Goal: Information Seeking & Learning: Learn about a topic

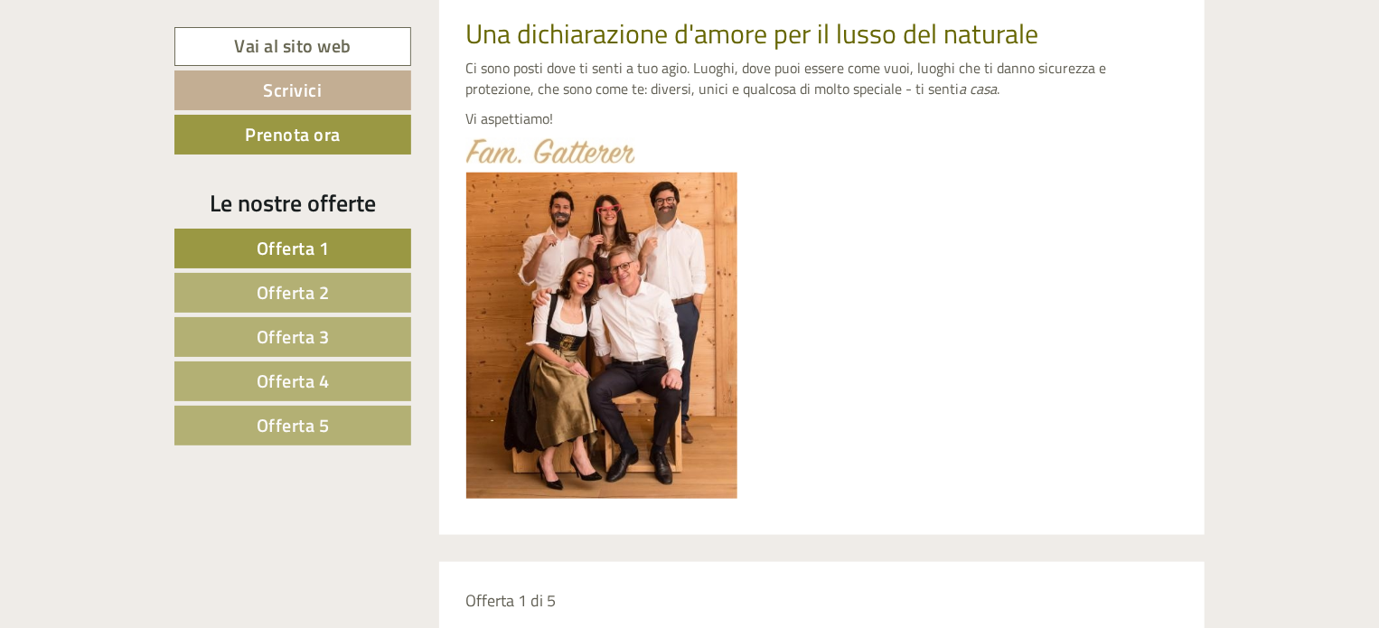
scroll to position [820, 0]
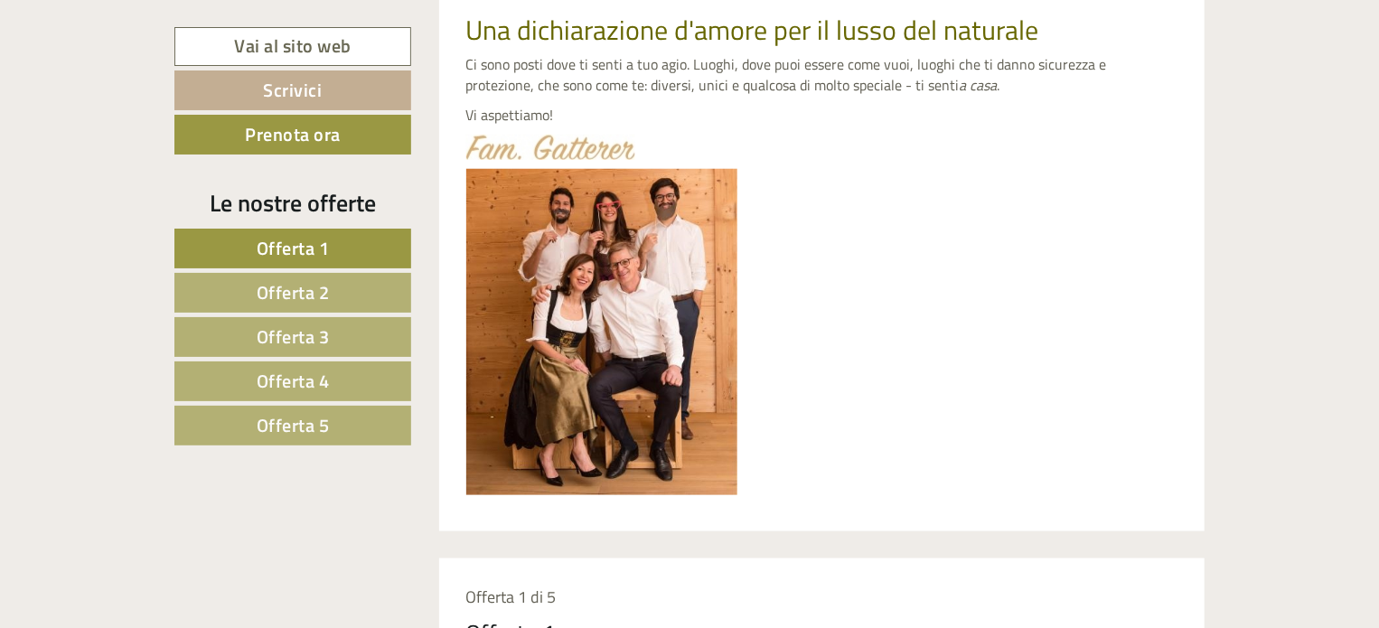
click at [327, 423] on span "Offerta 5" at bounding box center [293, 425] width 73 height 28
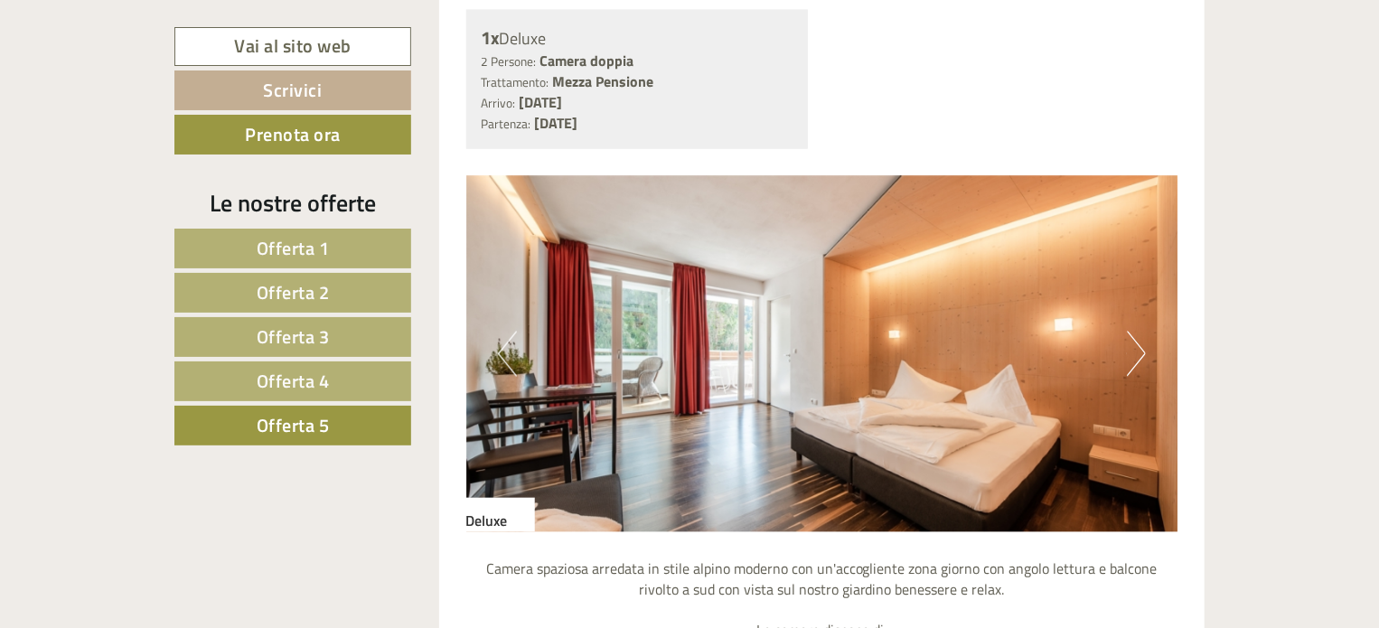
scroll to position [1523, 0]
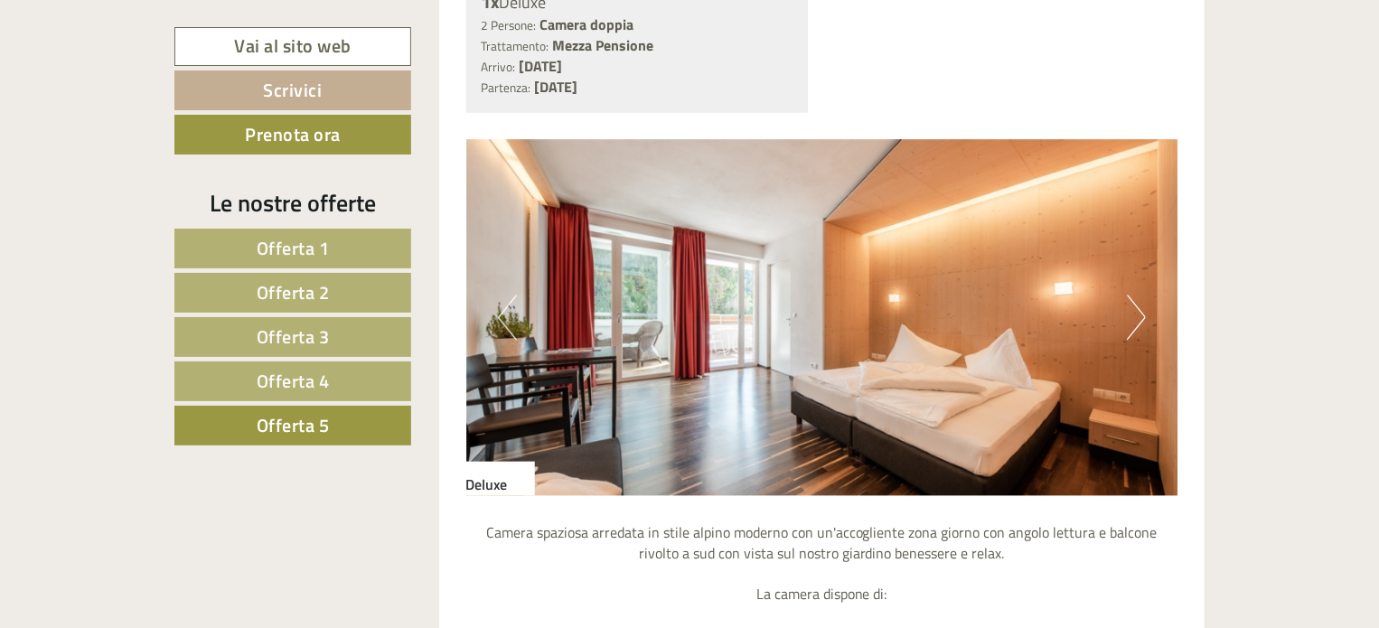
click at [308, 378] on span "Offerta 4" at bounding box center [293, 381] width 73 height 28
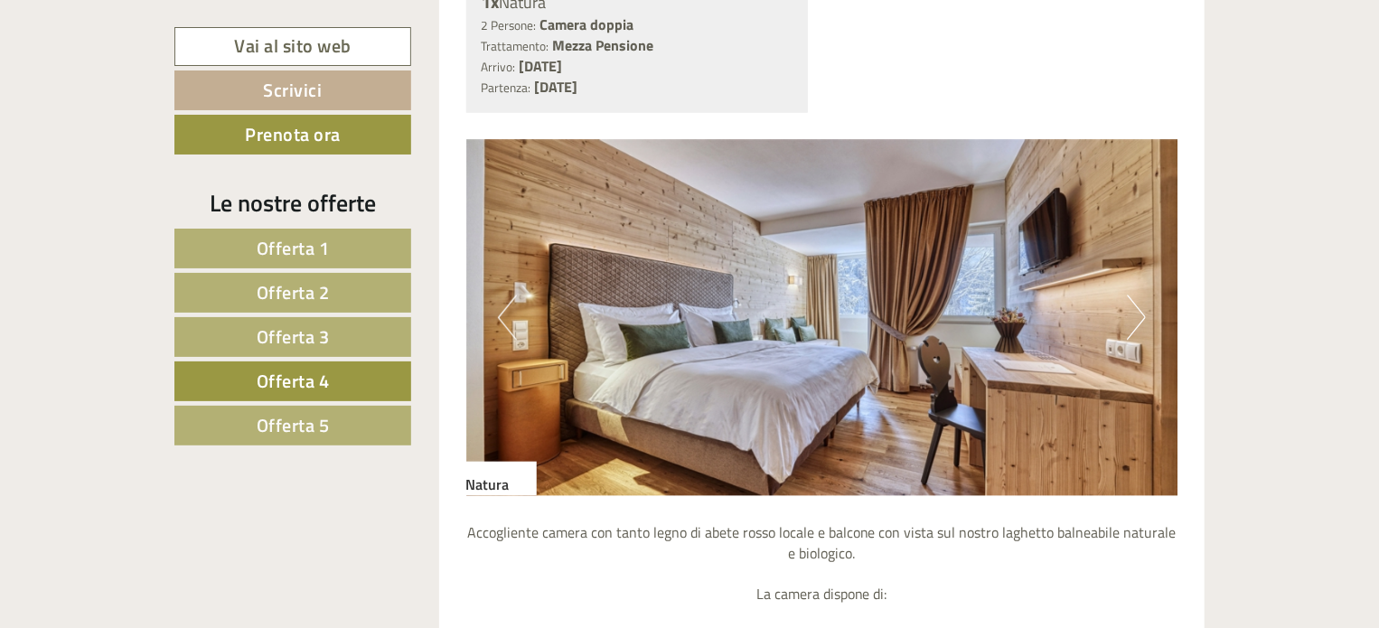
scroll to position [1379, 0]
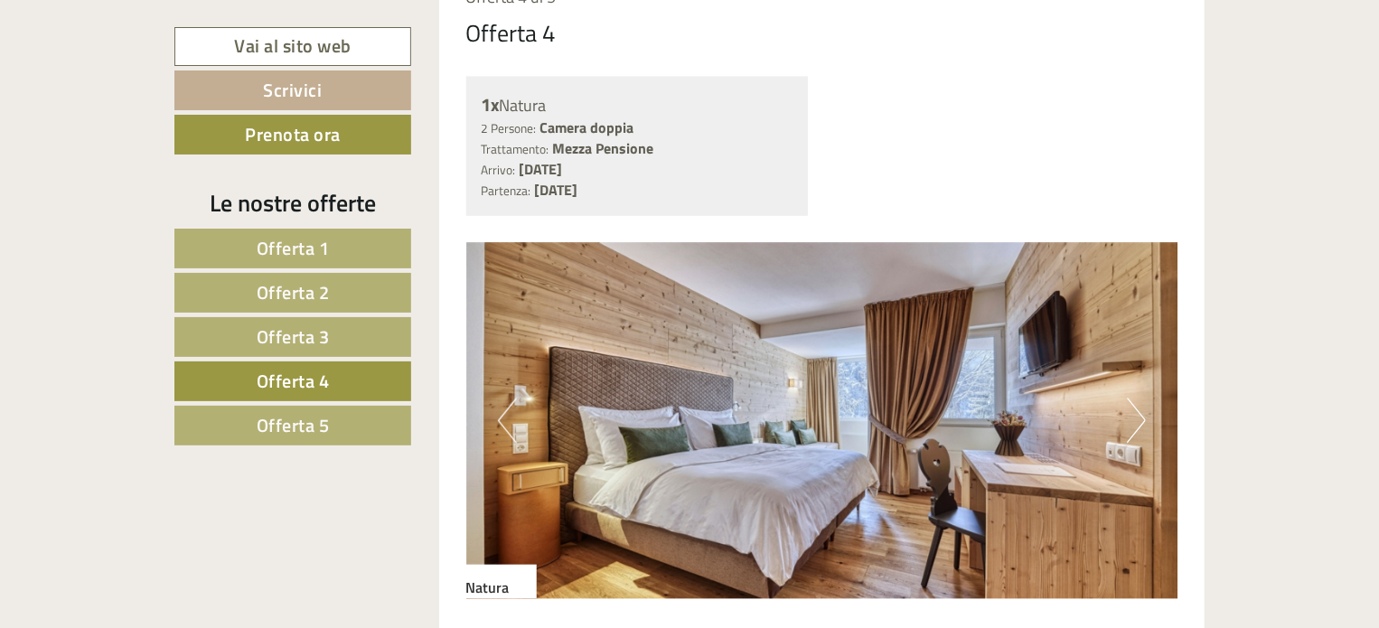
scroll to position [1415, 0]
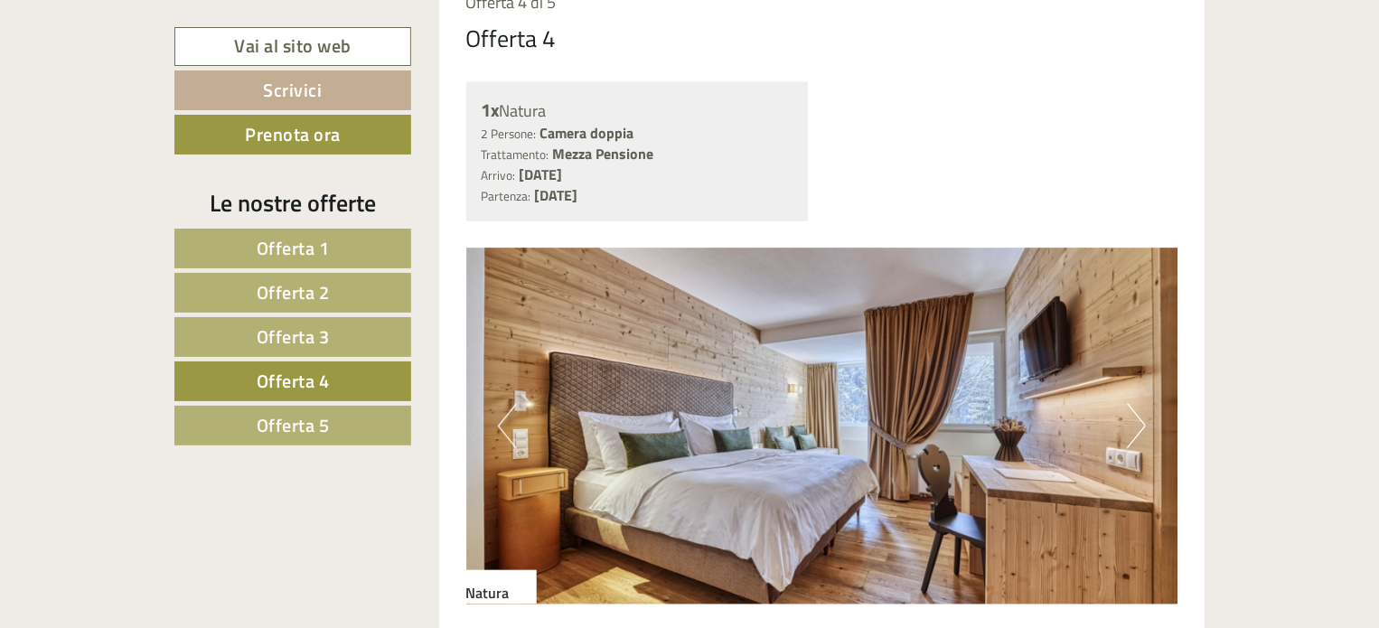
click at [1146, 425] on img at bounding box center [822, 426] width 712 height 356
click at [1131, 425] on button "Next" at bounding box center [1135, 426] width 19 height 45
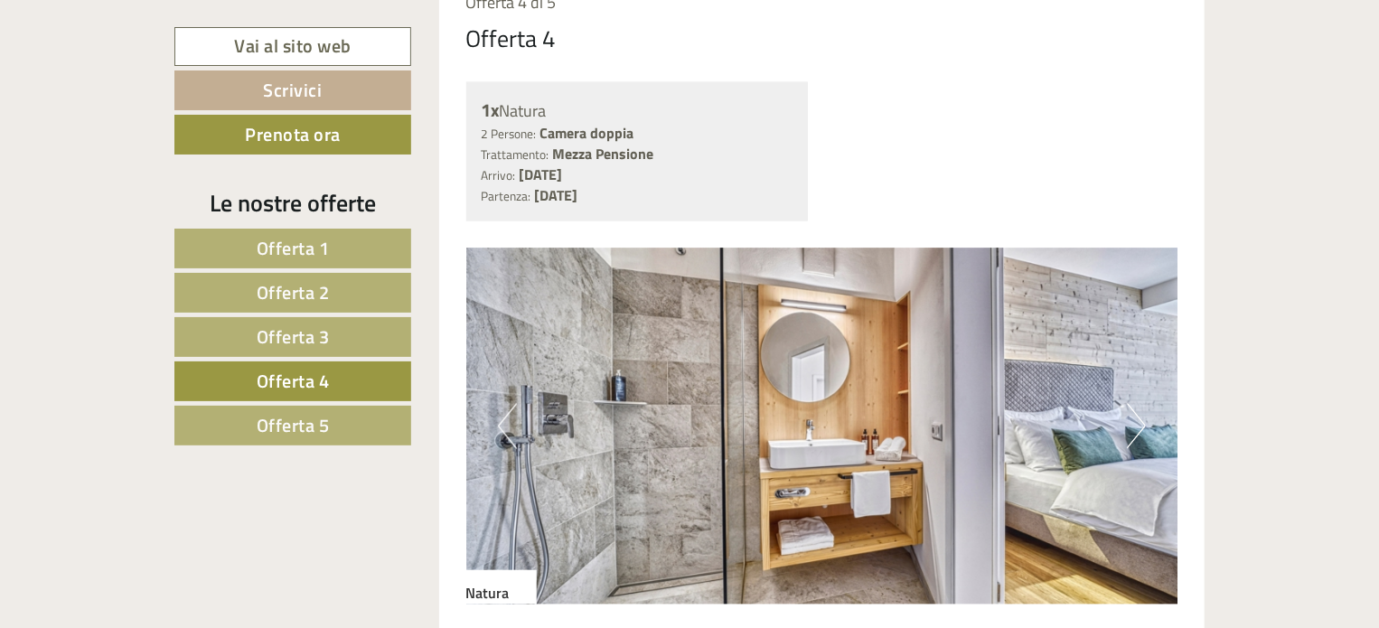
click at [1131, 425] on button "Next" at bounding box center [1135, 426] width 19 height 45
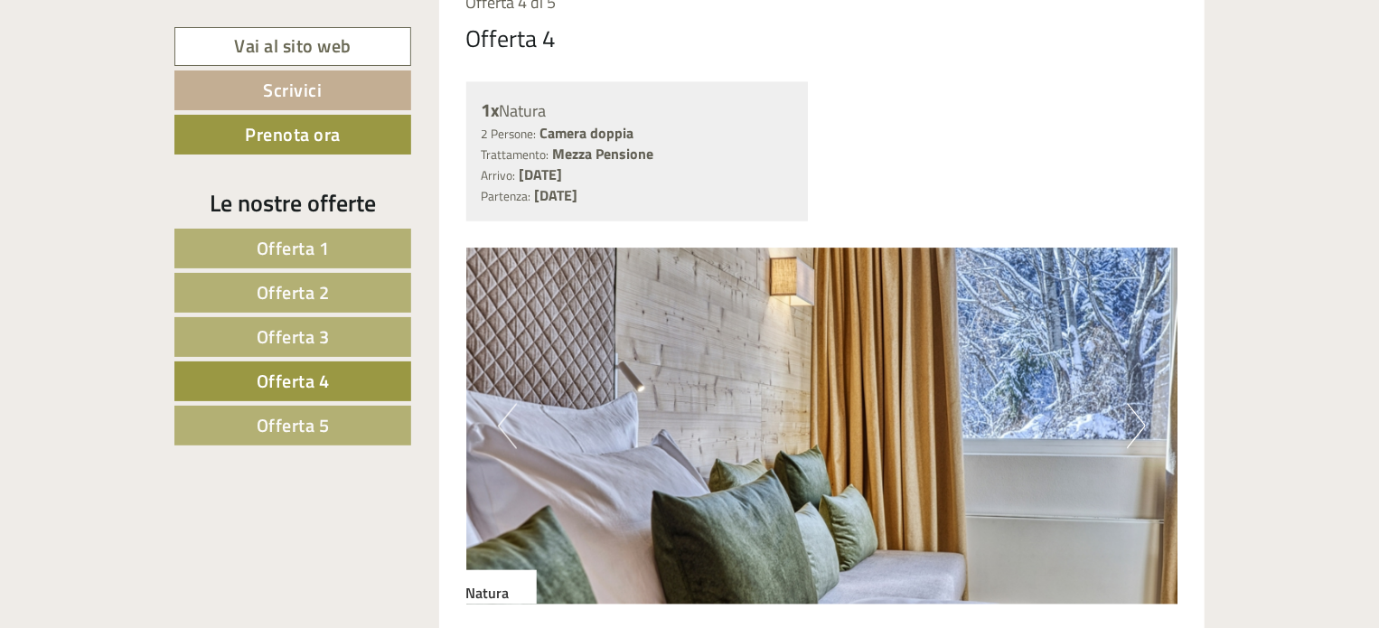
click at [1131, 425] on button "Next" at bounding box center [1135, 426] width 19 height 45
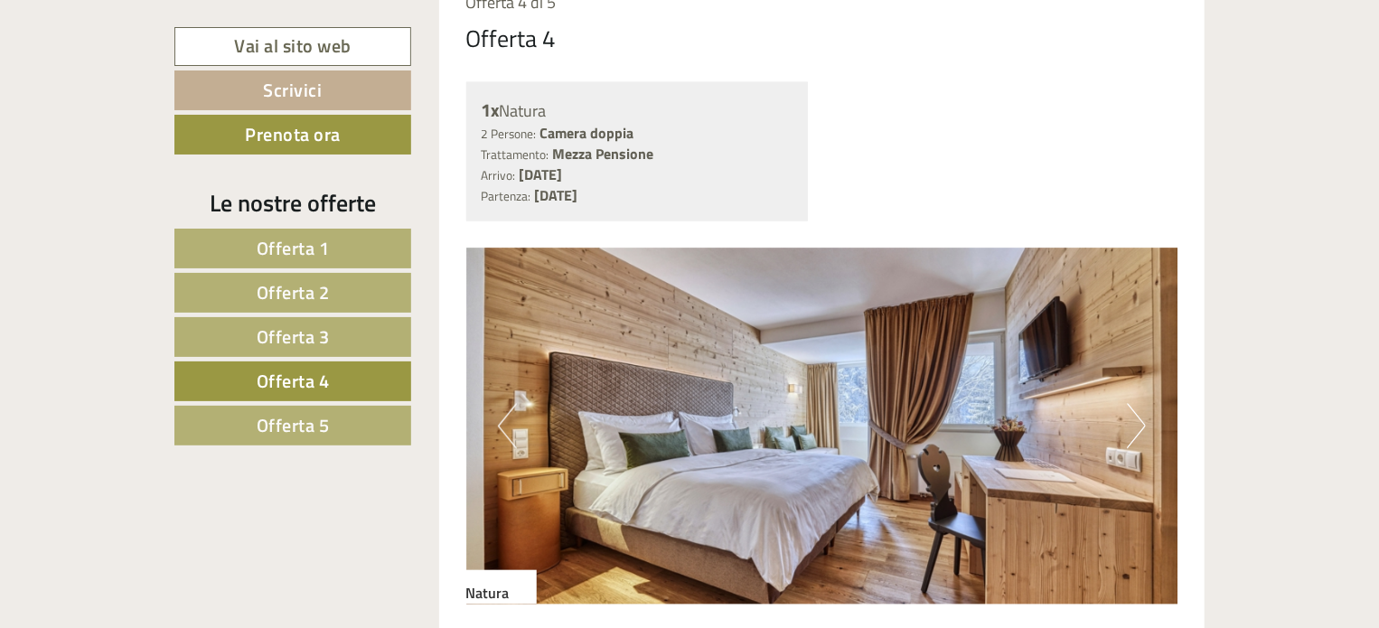
click at [1131, 425] on button "Next" at bounding box center [1135, 426] width 19 height 45
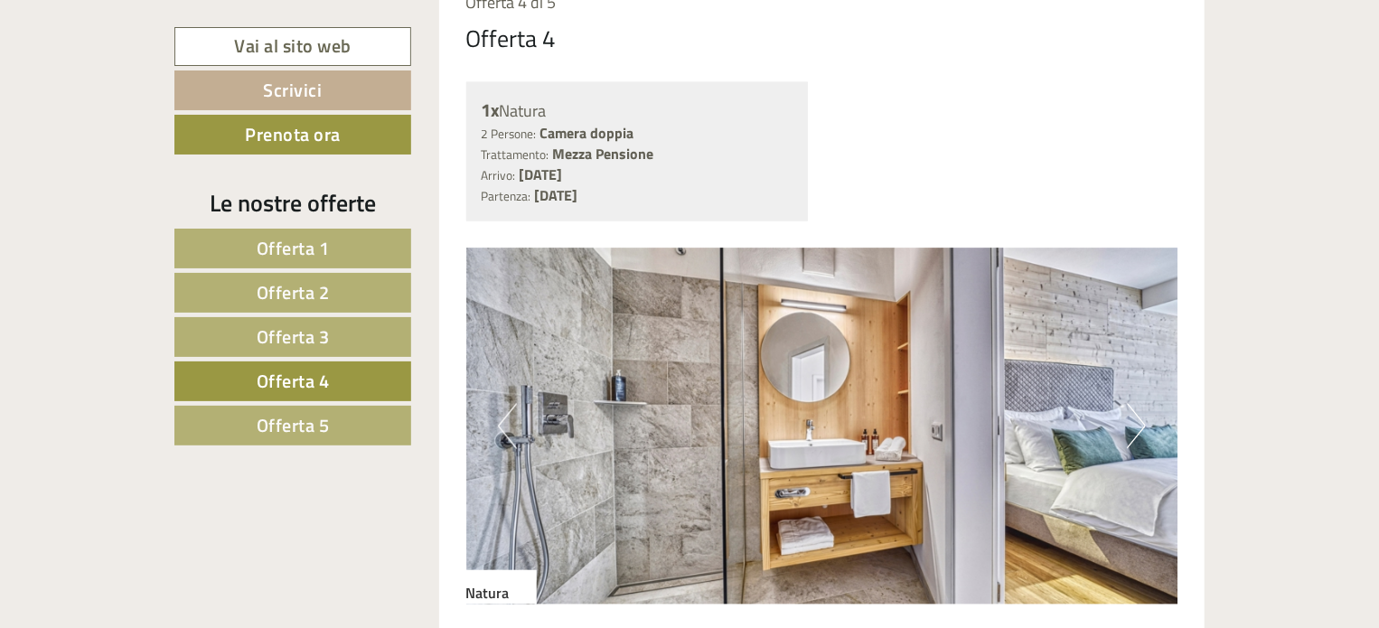
click at [1131, 425] on button "Next" at bounding box center [1135, 426] width 19 height 45
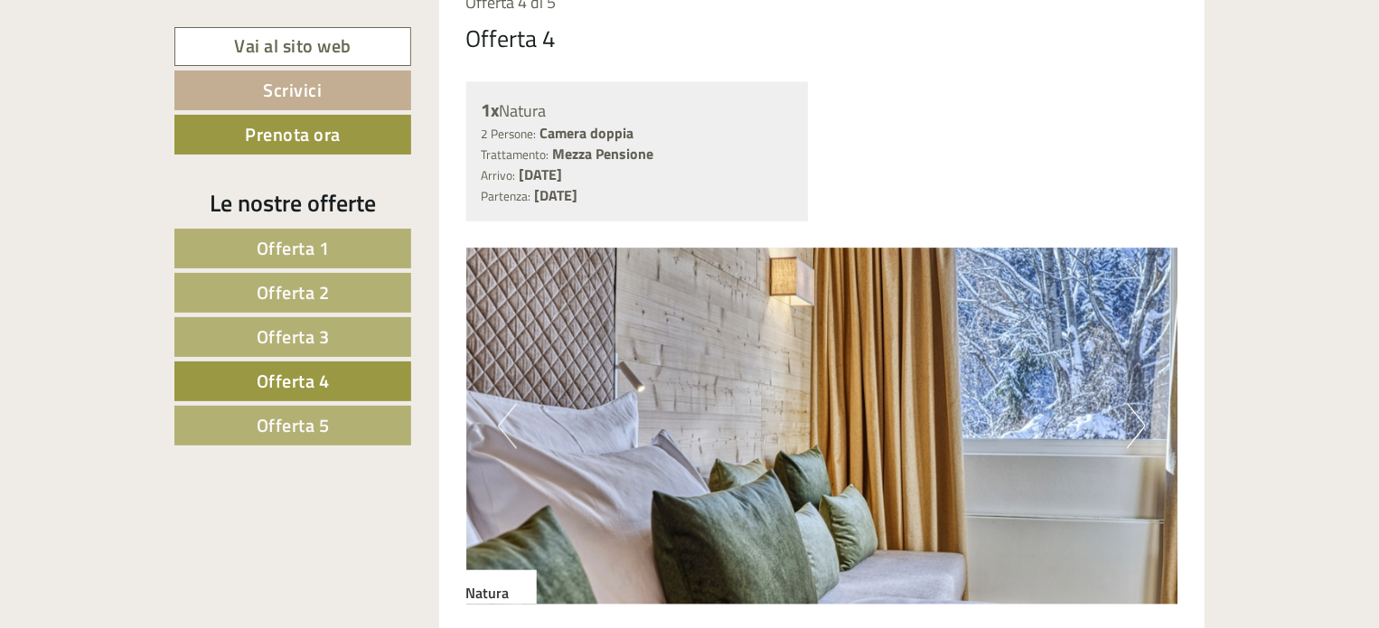
click at [1131, 425] on button "Next" at bounding box center [1135, 426] width 19 height 45
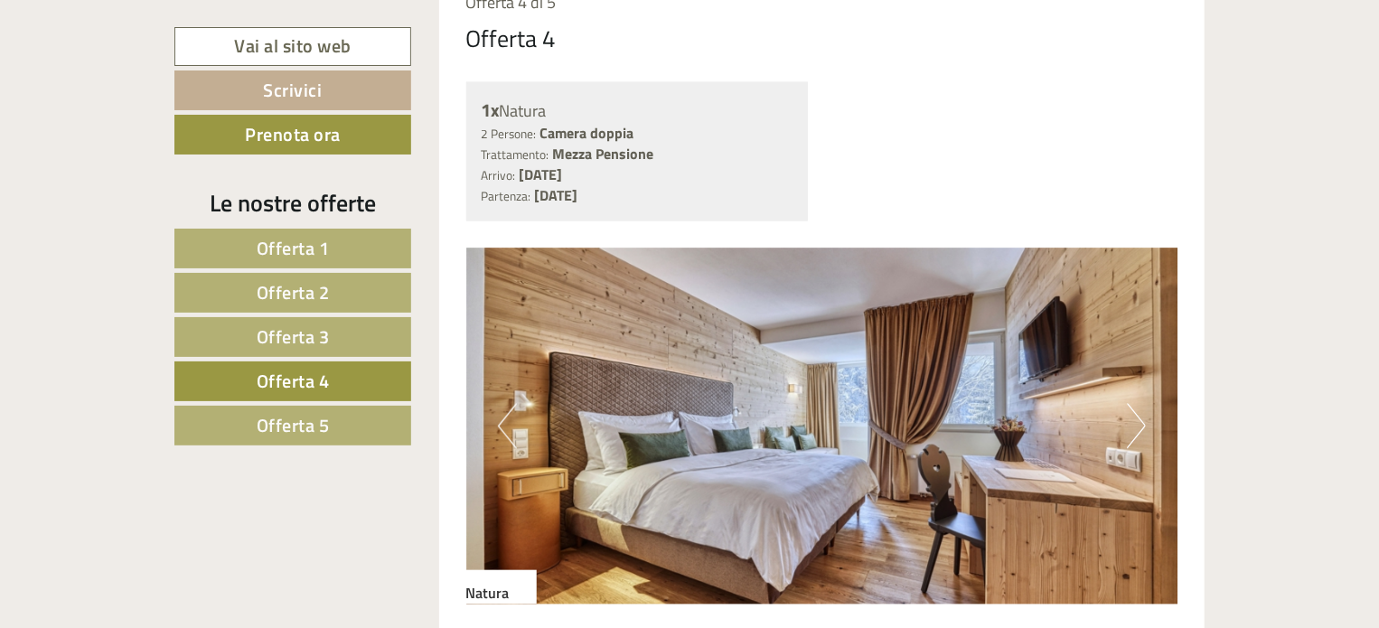
click at [494, 413] on img at bounding box center [822, 426] width 712 height 356
click at [502, 424] on button "Previous" at bounding box center [507, 426] width 19 height 45
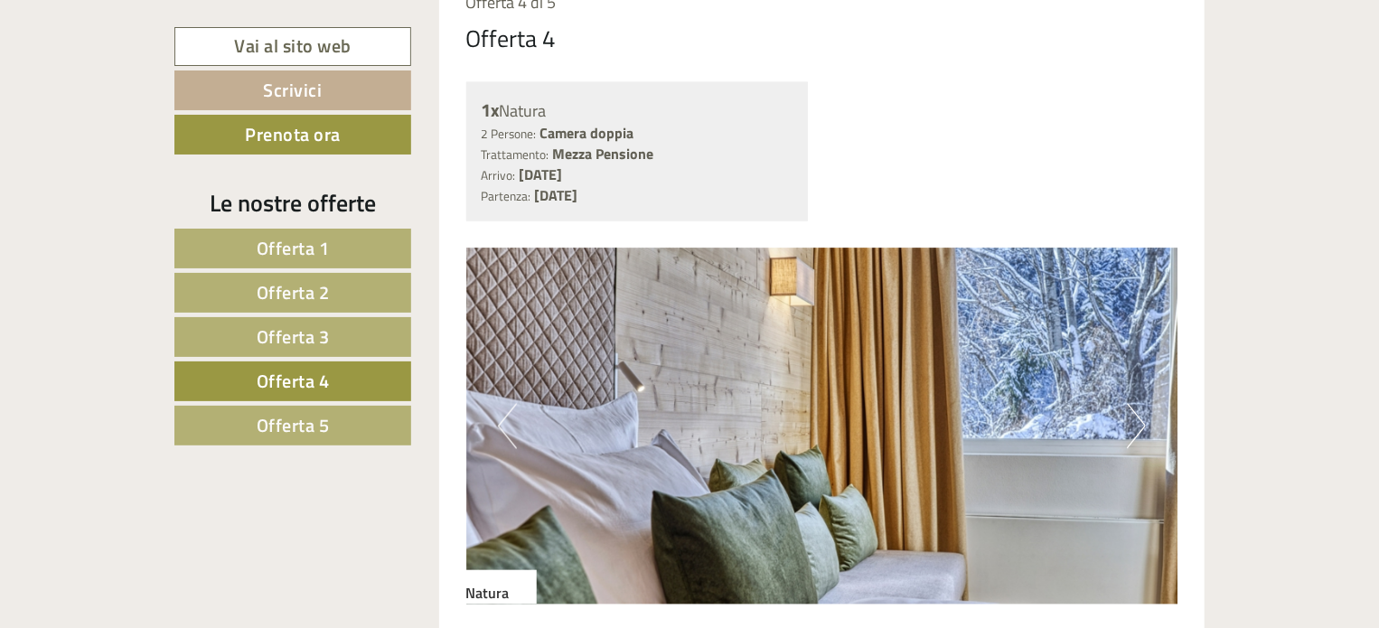
click at [928, 364] on img at bounding box center [822, 426] width 712 height 356
click at [1139, 417] on button "Next" at bounding box center [1135, 426] width 19 height 45
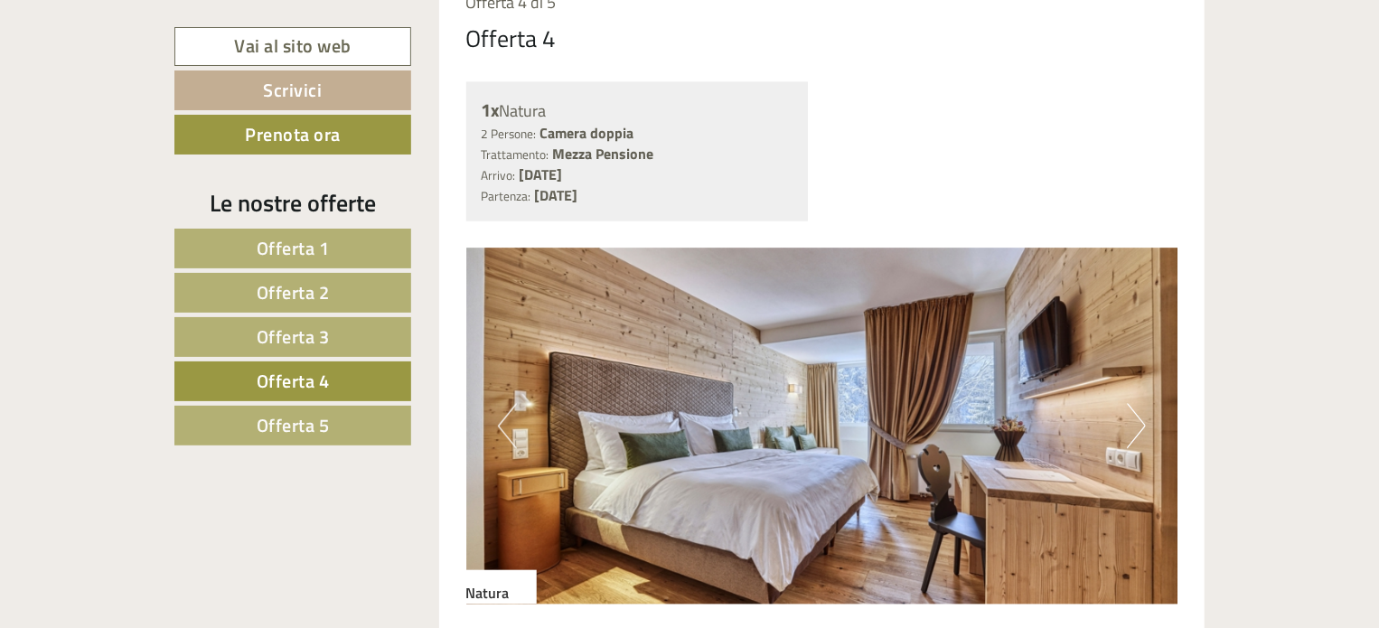
click at [1139, 417] on button "Next" at bounding box center [1135, 426] width 19 height 45
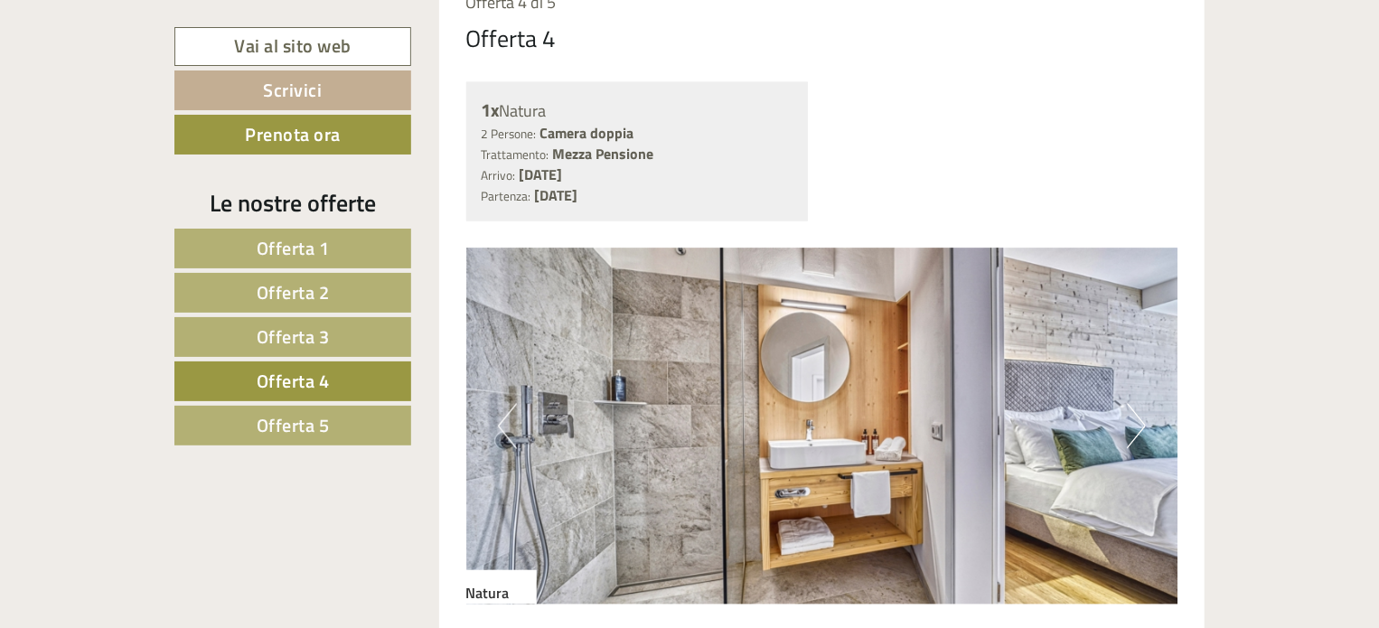
click at [1139, 417] on button "Next" at bounding box center [1135, 426] width 19 height 45
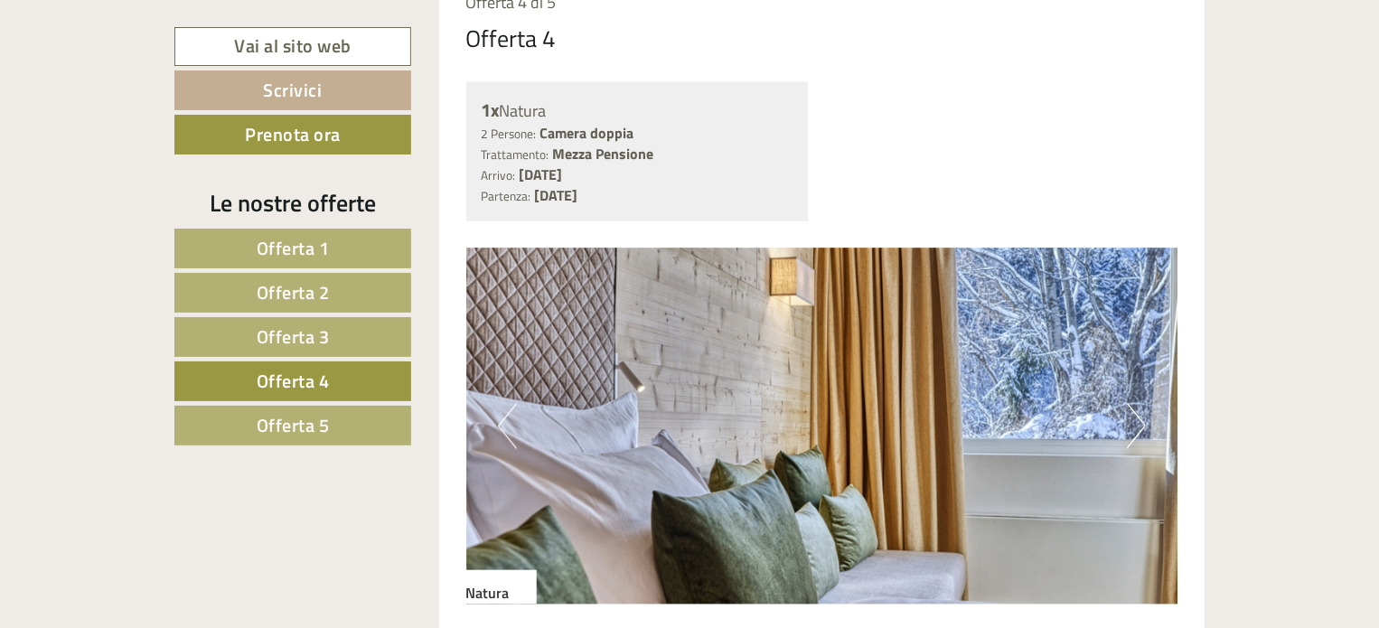
click at [1139, 423] on button "Next" at bounding box center [1135, 426] width 19 height 45
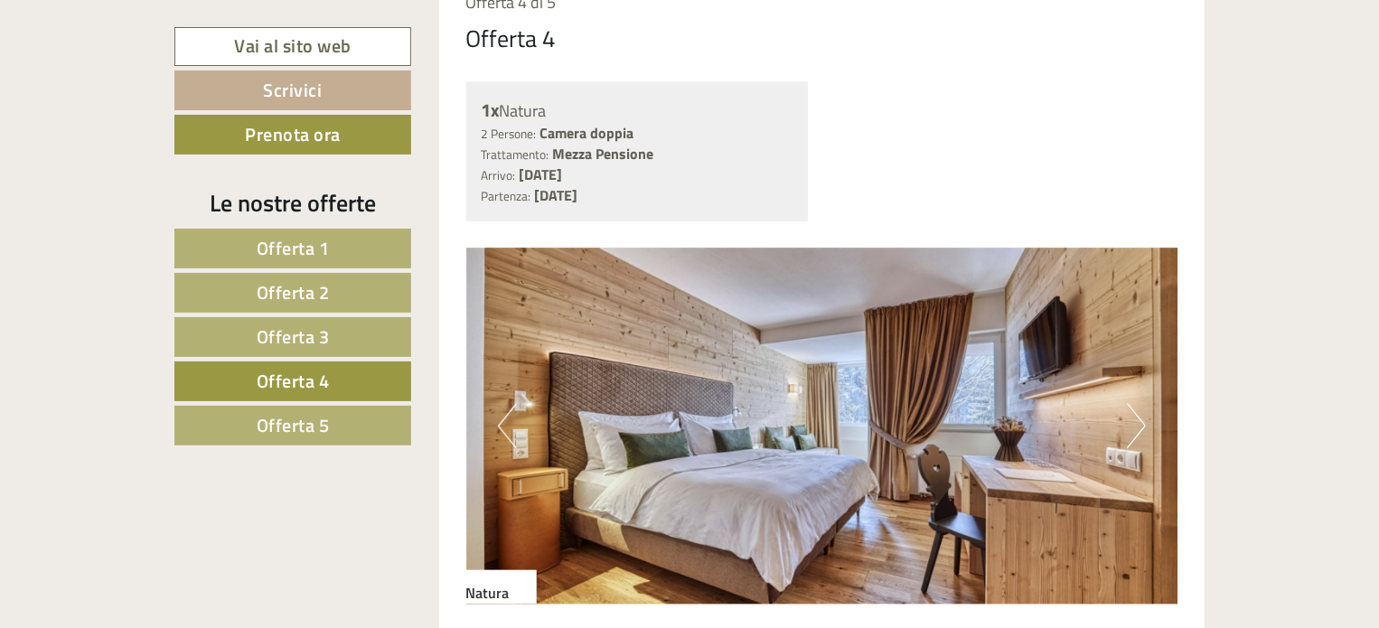
click at [498, 423] on button "Previous" at bounding box center [507, 426] width 19 height 45
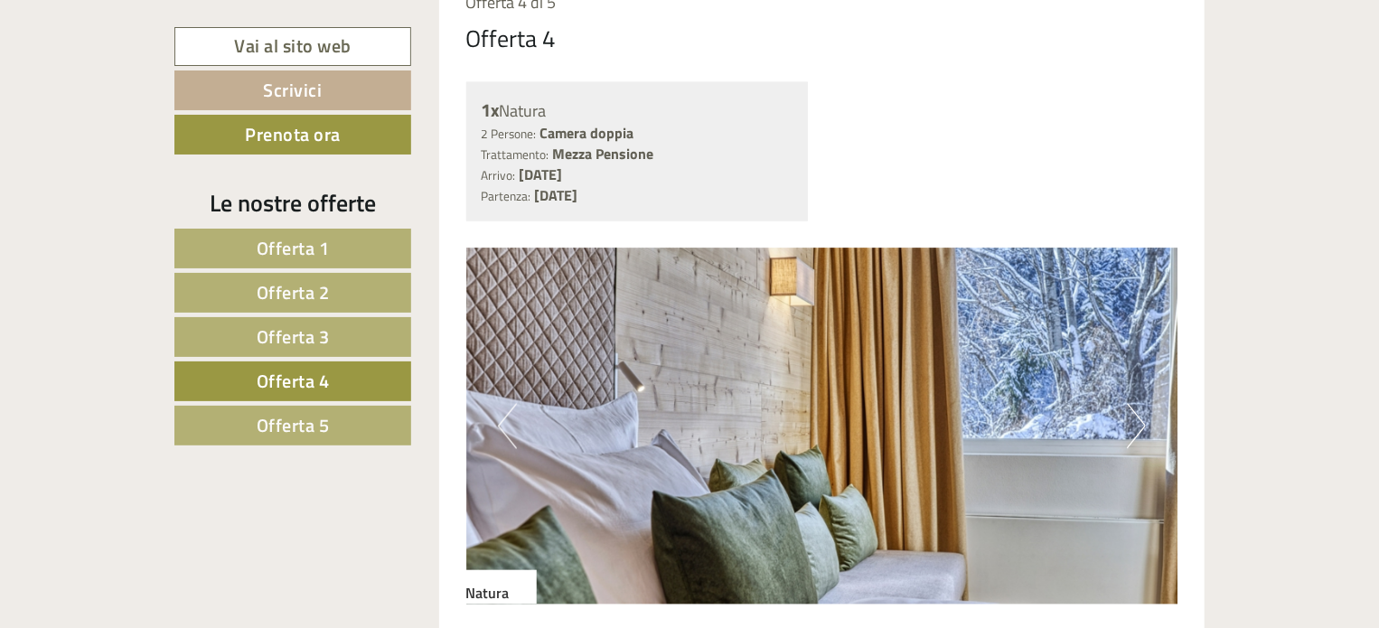
click at [335, 323] on link "Offerta 3" at bounding box center [292, 337] width 237 height 40
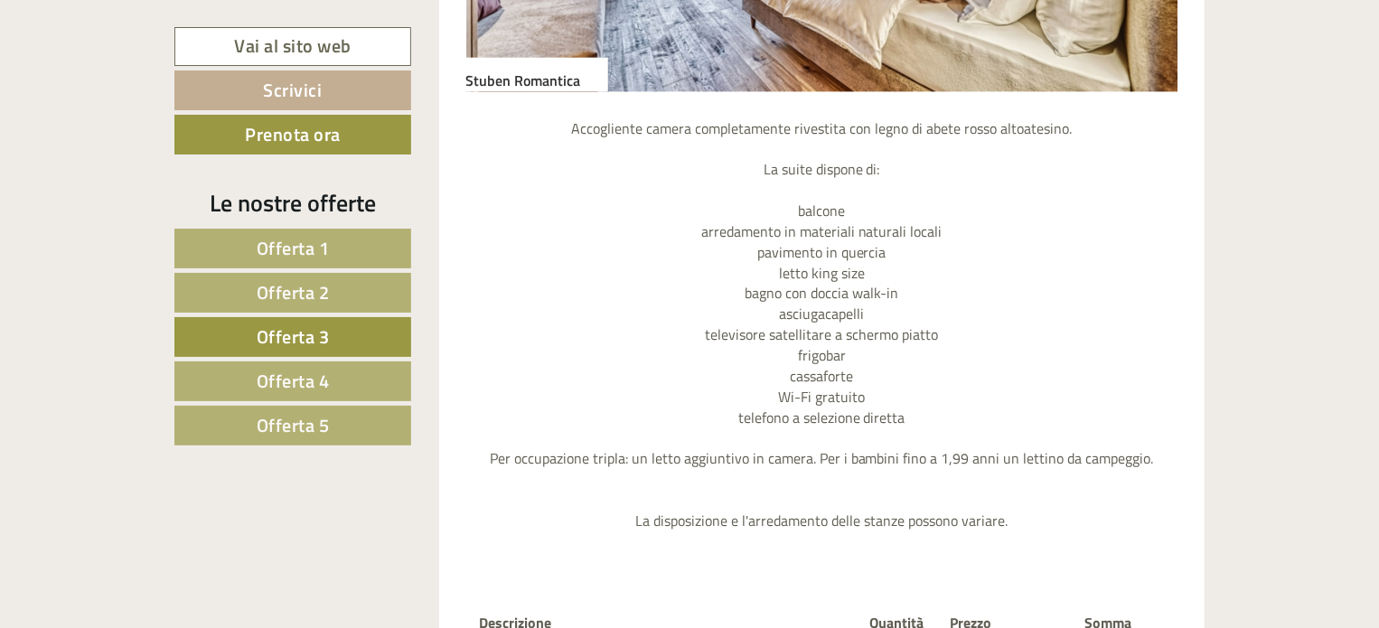
scroll to position [2478, 0]
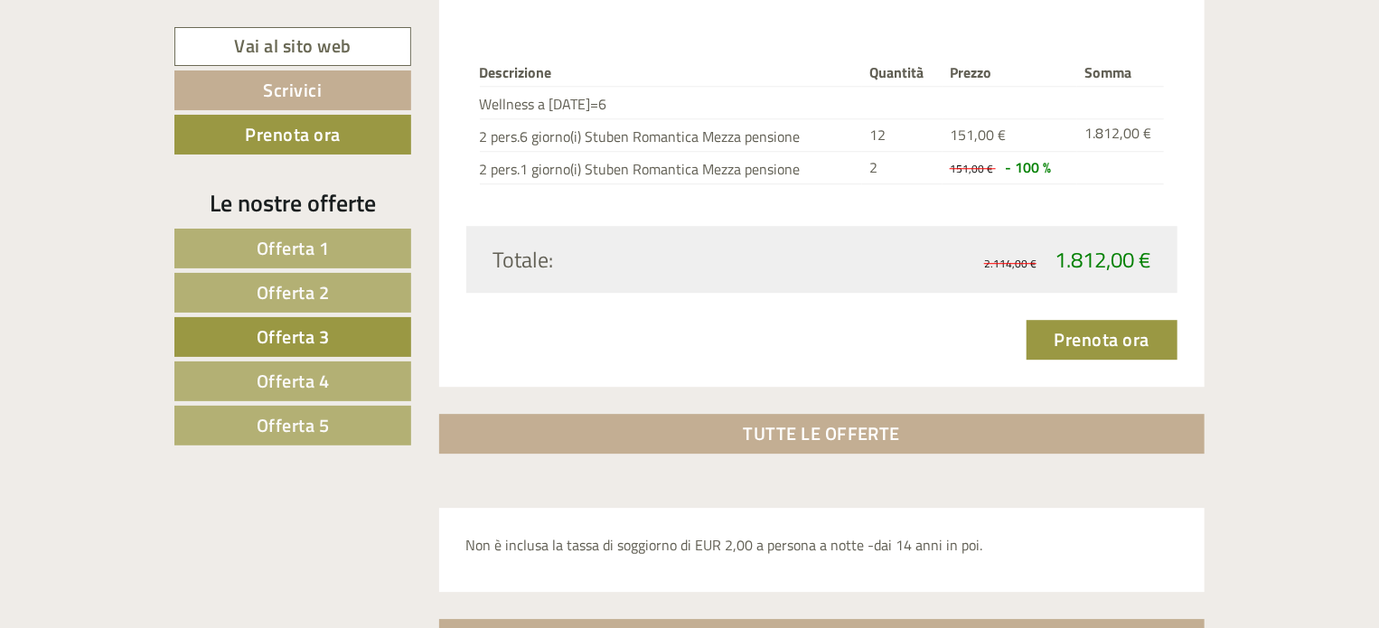
click at [293, 284] on span "Offerta 2" at bounding box center [293, 292] width 73 height 28
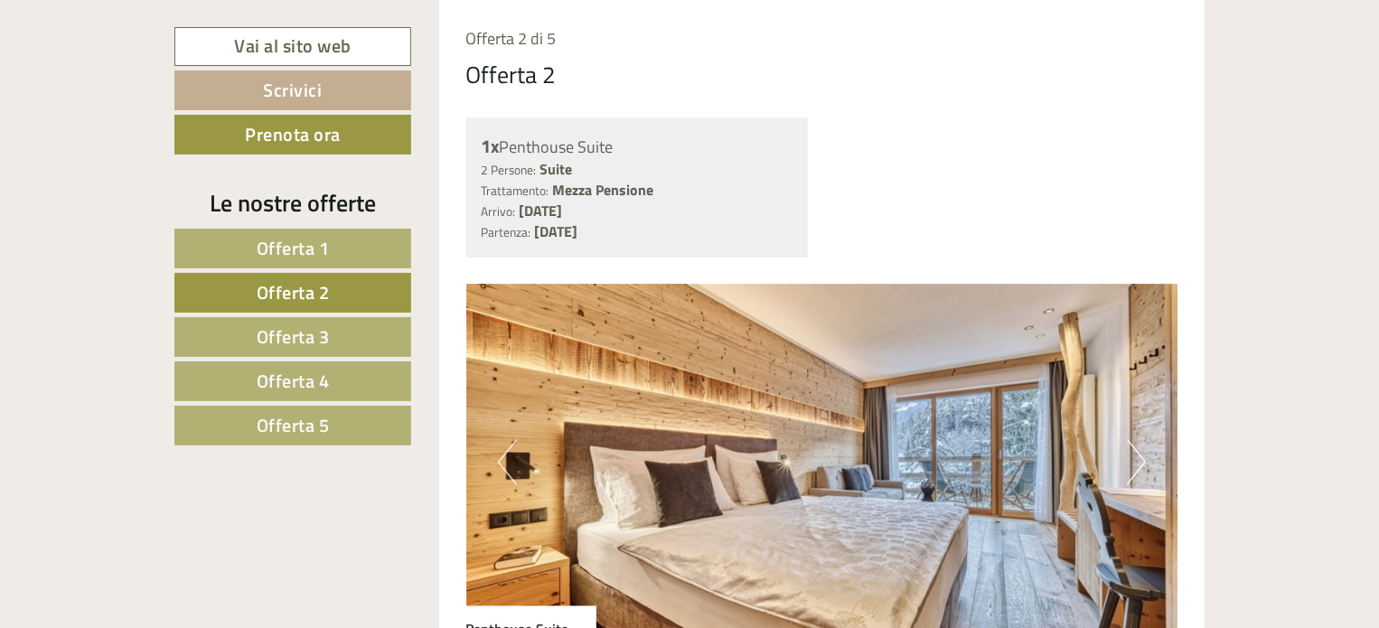
click at [312, 244] on span "Offerta 1" at bounding box center [293, 248] width 73 height 28
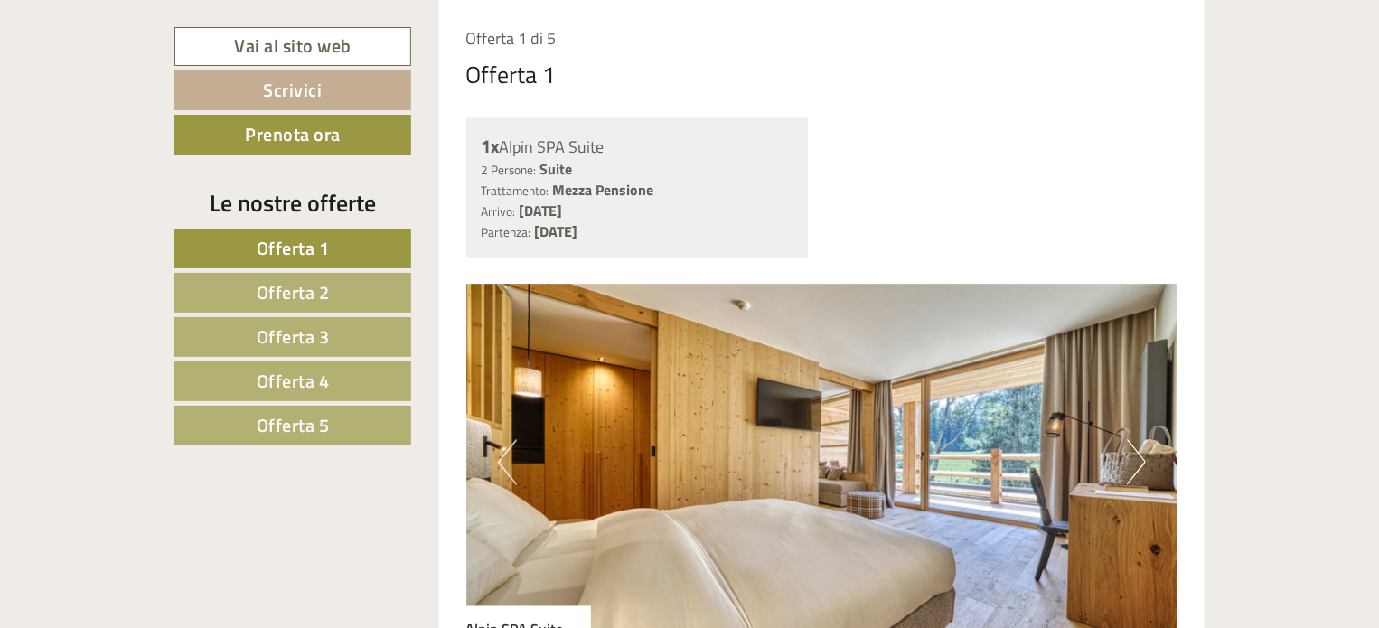
click at [296, 288] on span "Offerta 2" at bounding box center [293, 292] width 73 height 28
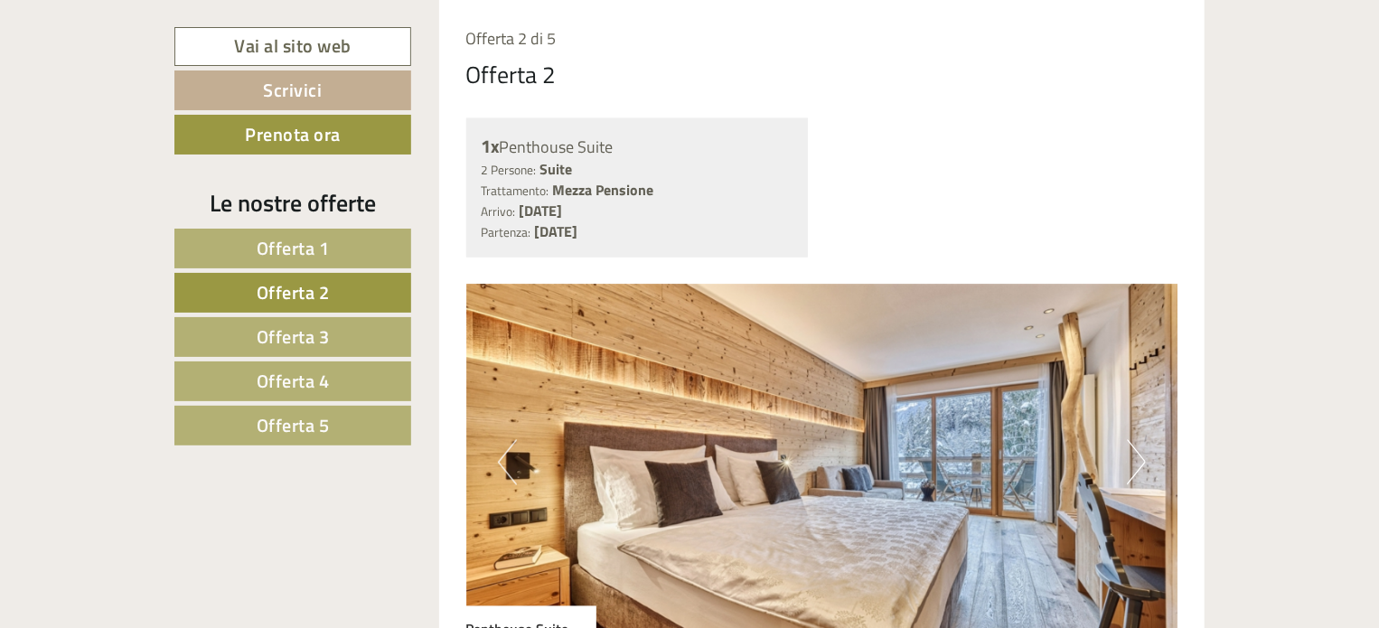
click at [1143, 459] on button "Next" at bounding box center [1135, 462] width 19 height 45
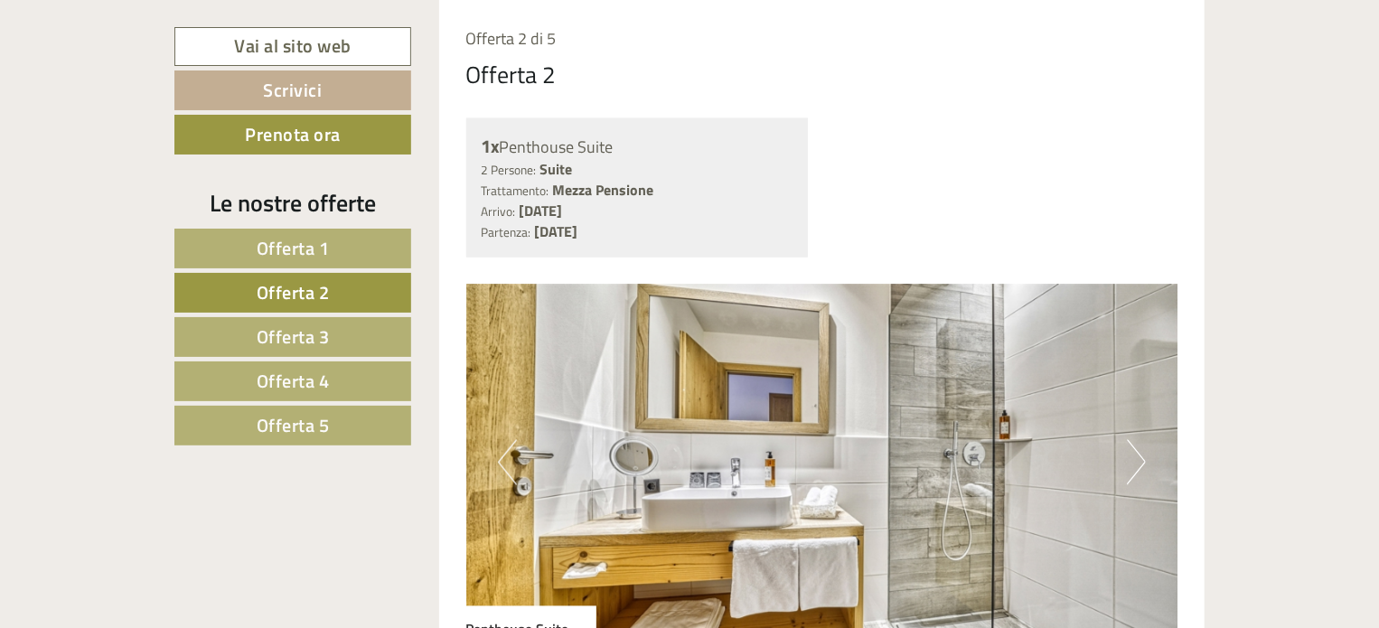
click at [1143, 459] on button "Next" at bounding box center [1135, 462] width 19 height 45
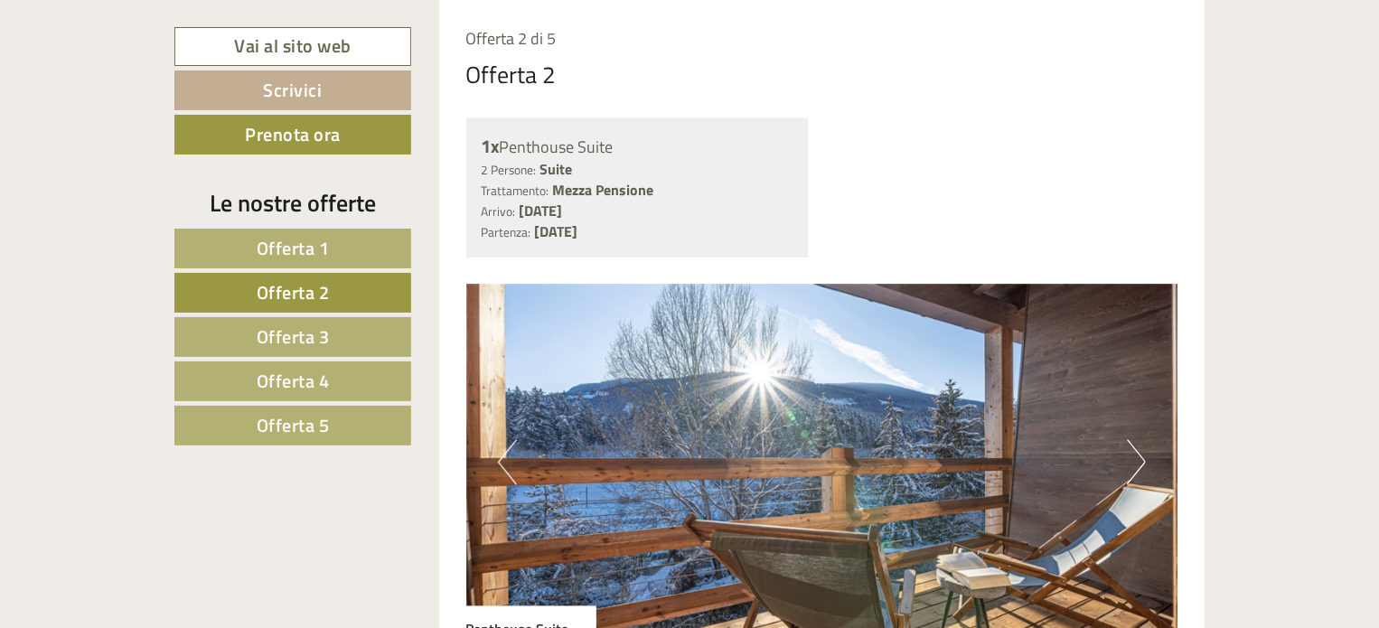
click at [1143, 459] on button "Next" at bounding box center [1135, 462] width 19 height 45
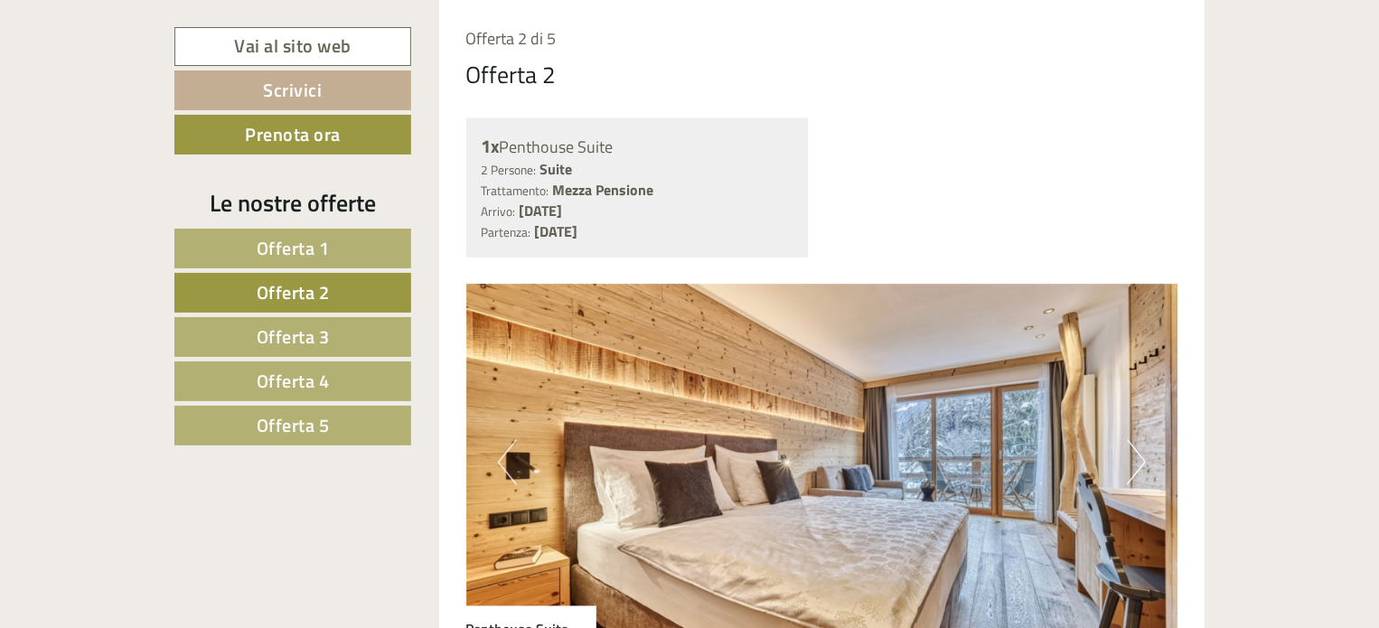
click at [1143, 459] on button "Next" at bounding box center [1135, 462] width 19 height 45
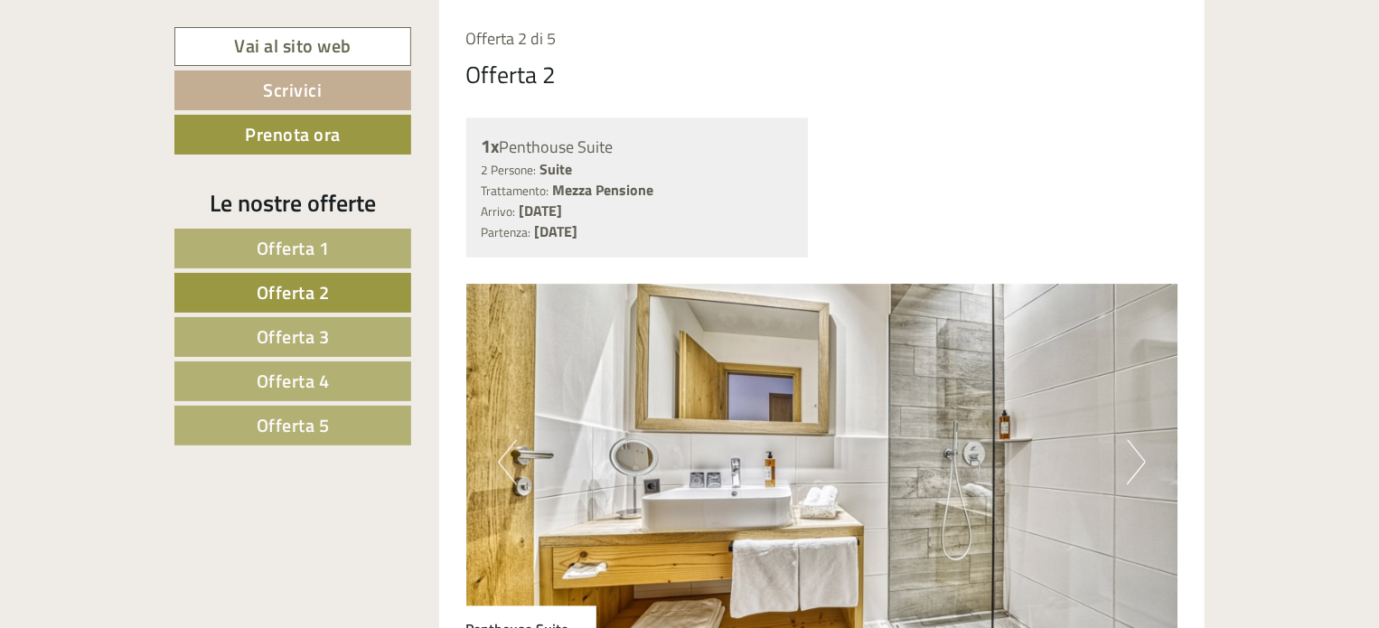
click at [1143, 459] on button "Next" at bounding box center [1135, 462] width 19 height 45
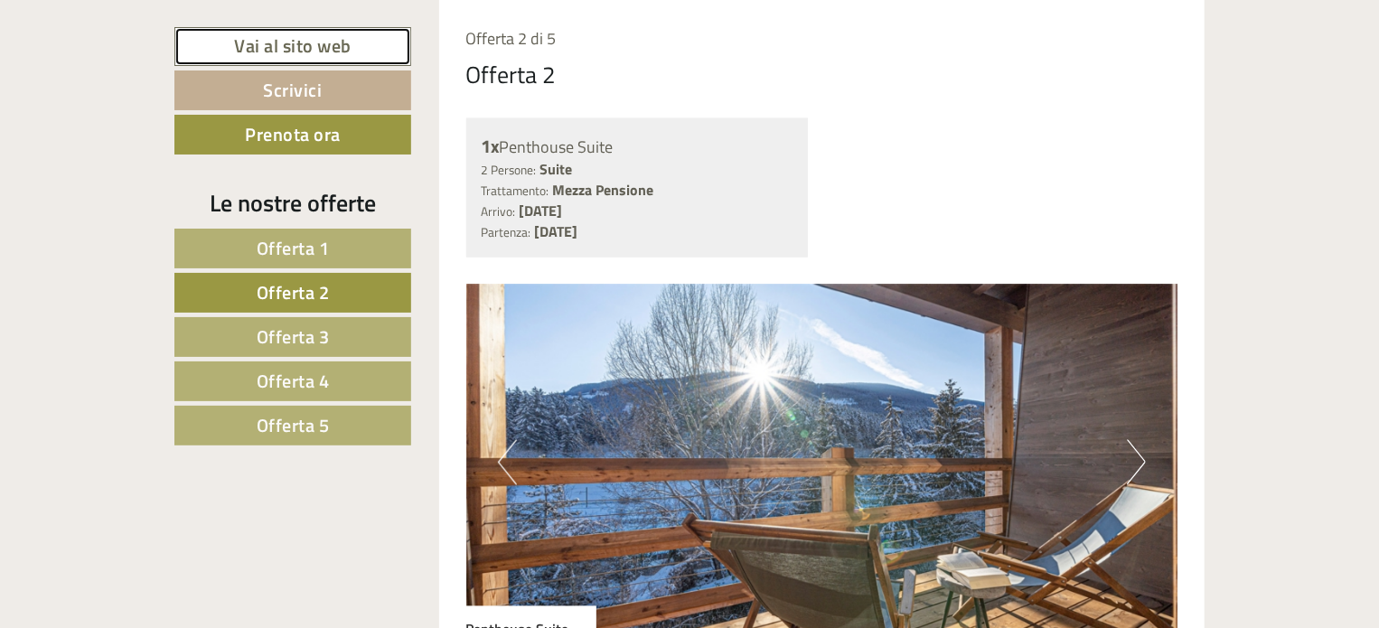
click at [261, 46] on link "Vai al sito web" at bounding box center [292, 46] width 237 height 39
